Goal: Information Seeking & Learning: Learn about a topic

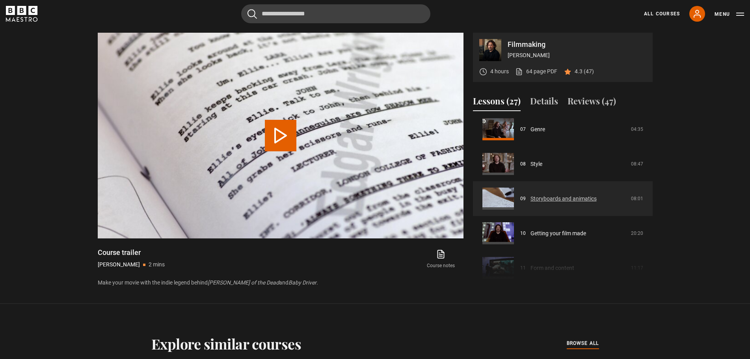
scroll to position [225, 0]
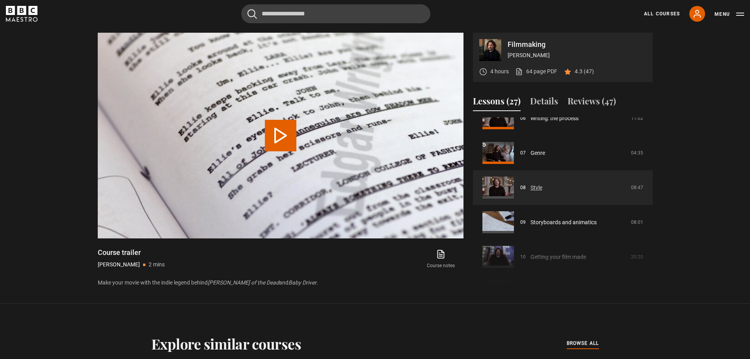
click at [530, 184] on link "Style" at bounding box center [536, 188] width 12 height 8
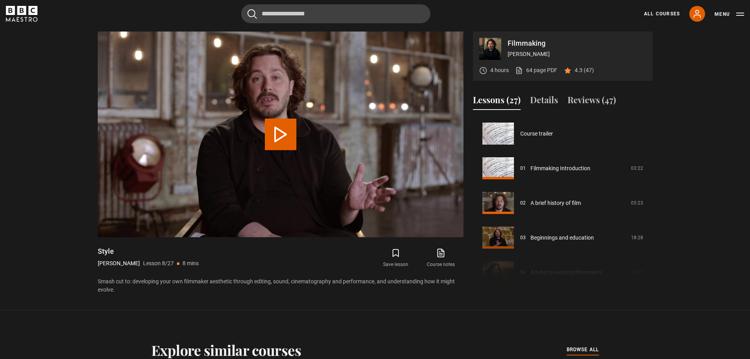
scroll to position [243, 0]
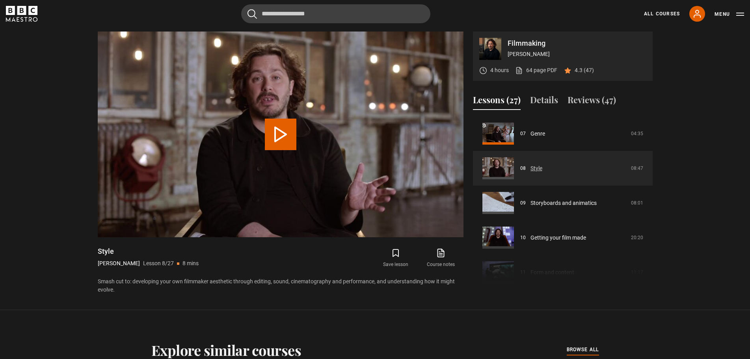
click at [537, 169] on link "Style" at bounding box center [536, 168] width 12 height 8
click at [243, 130] on video "Video Player" at bounding box center [281, 135] width 366 height 206
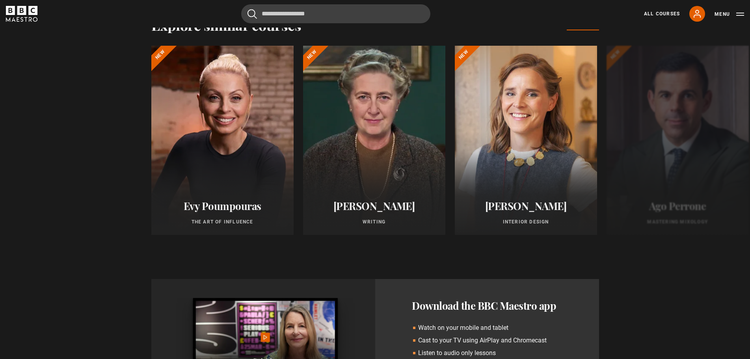
scroll to position [685, 0]
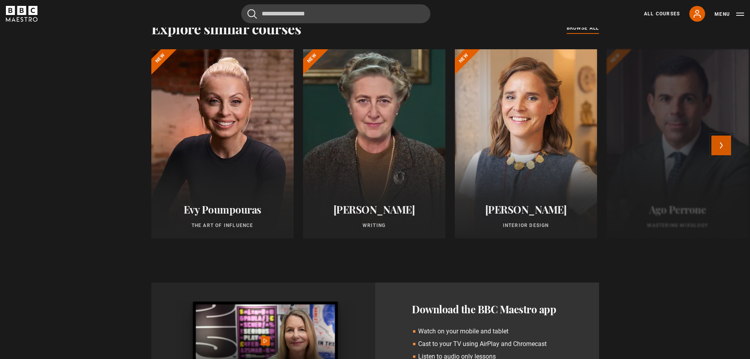
click at [723, 146] on button "Next" at bounding box center [721, 146] width 20 height 20
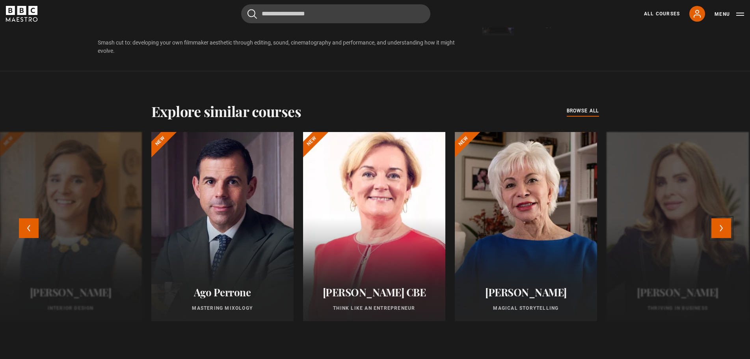
scroll to position [604, 0]
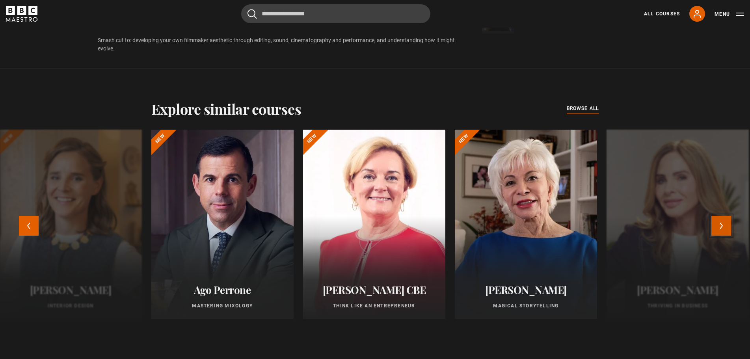
click at [726, 225] on button "Next" at bounding box center [721, 226] width 20 height 20
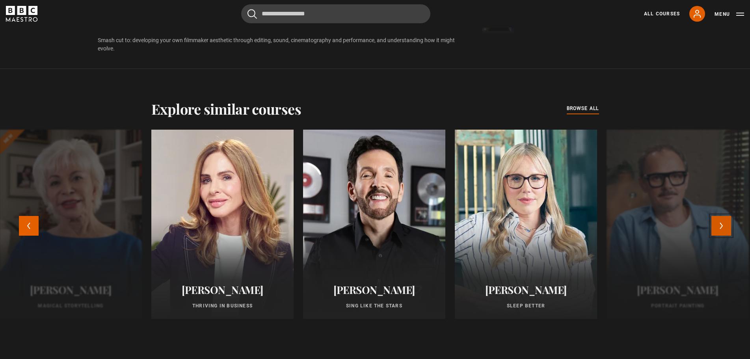
click at [726, 225] on button "Next" at bounding box center [721, 226] width 20 height 20
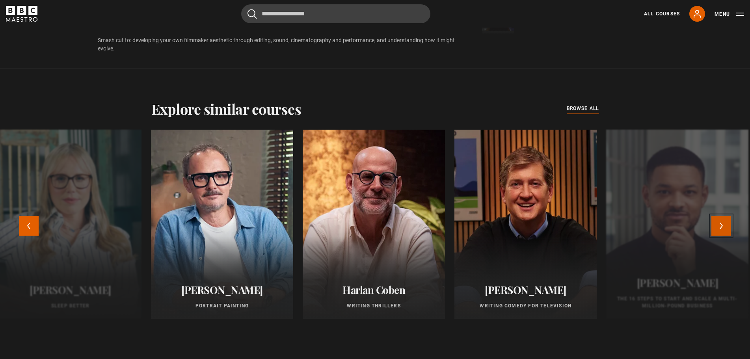
click at [726, 225] on button "Next" at bounding box center [721, 226] width 20 height 20
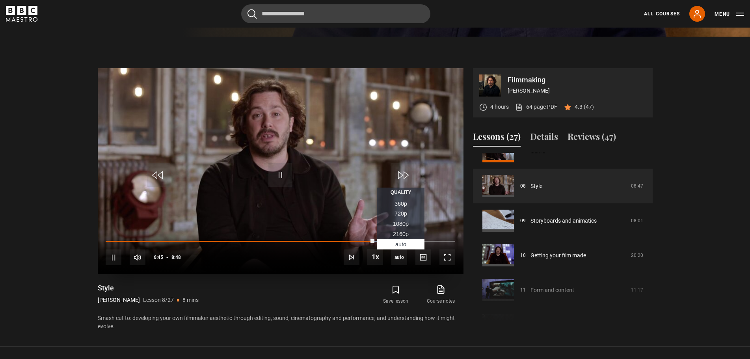
scroll to position [323, 0]
